Goal: Task Accomplishment & Management: Use online tool/utility

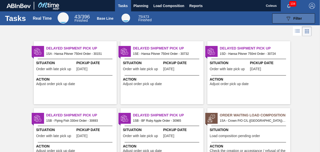
click at [297, 20] on span "Filter" at bounding box center [298, 18] width 9 height 4
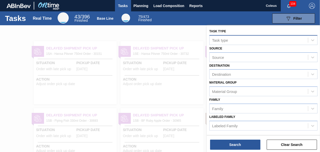
click at [224, 40] on div "Task type" at bounding box center [220, 40] width 16 height 4
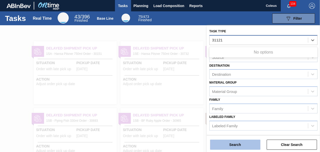
type type "31121"
click at [232, 143] on button "Search" at bounding box center [235, 144] width 50 height 10
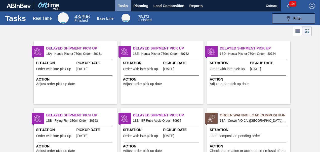
click at [123, 5] on span "Tasks" at bounding box center [123, 6] width 11 height 6
click at [136, 8] on span "Planning" at bounding box center [141, 6] width 15 height 6
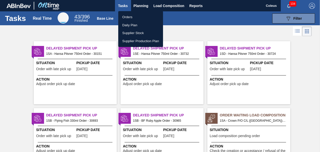
click at [134, 16] on li "Orders" at bounding box center [140, 17] width 45 height 8
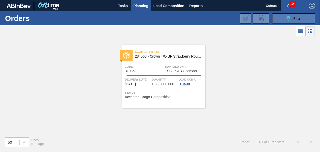
click at [306, 19] on button "089F7B8B-B2A5-4AFE-B5C0-19BA573D28AC Filter" at bounding box center [294, 18] width 43 height 10
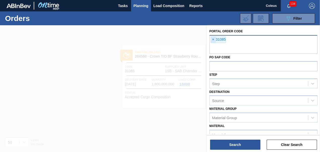
click at [214, 37] on span "×" at bounding box center [213, 40] width 5 height 6
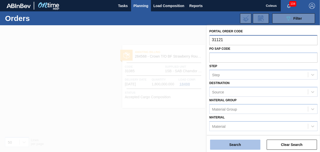
type input "31121"
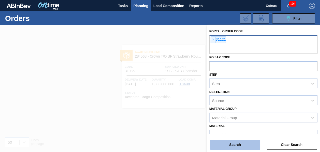
click at [240, 147] on button "Search" at bounding box center [235, 144] width 50 height 10
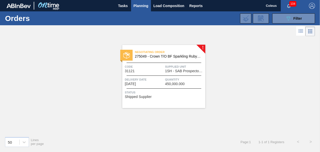
click at [153, 78] on span "Delivery Date" at bounding box center [144, 79] width 39 height 5
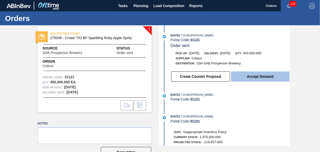
click at [270, 77] on button "Accept Demand" at bounding box center [260, 76] width 59 height 10
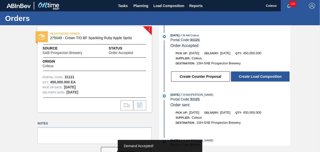
click at [270, 77] on button "Create Load Composition" at bounding box center [260, 76] width 59 height 10
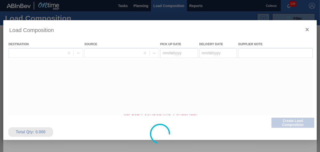
type Date "[DATE]"
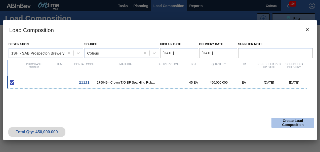
click at [288, 124] on button "Create Load Composition" at bounding box center [293, 122] width 43 height 10
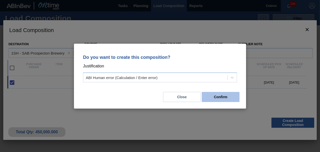
click at [218, 95] on button "Confirm" at bounding box center [221, 97] width 38 height 10
